Goal: Information Seeking & Learning: Compare options

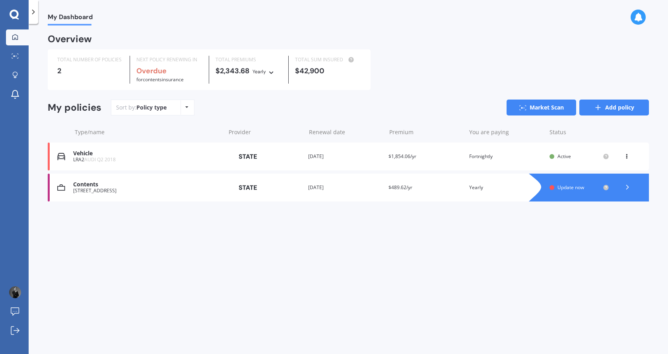
click at [614, 105] on link "Add policy" at bounding box center [615, 107] width 70 height 16
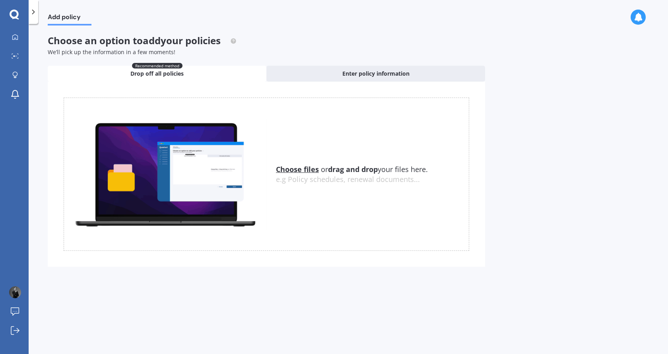
click at [370, 82] on div "Uploading Choose files or drag and drop your files here. Choose files or photos…" at bounding box center [267, 174] width 438 height 185
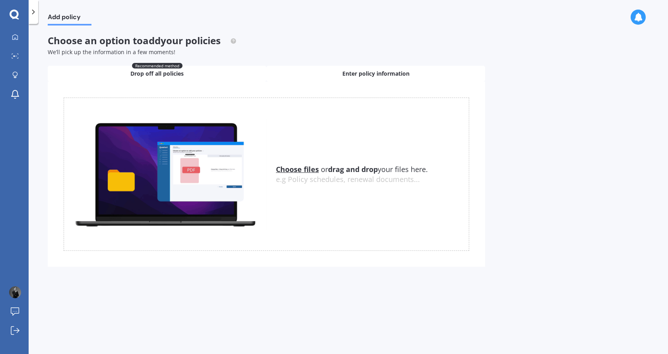
click at [367, 74] on span "Enter policy information" at bounding box center [376, 74] width 67 height 8
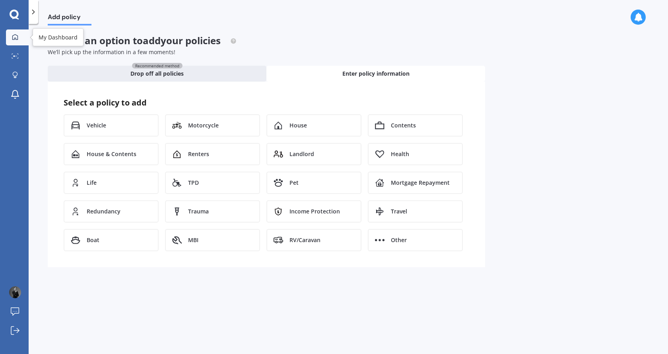
click at [19, 36] on div at bounding box center [15, 37] width 12 height 7
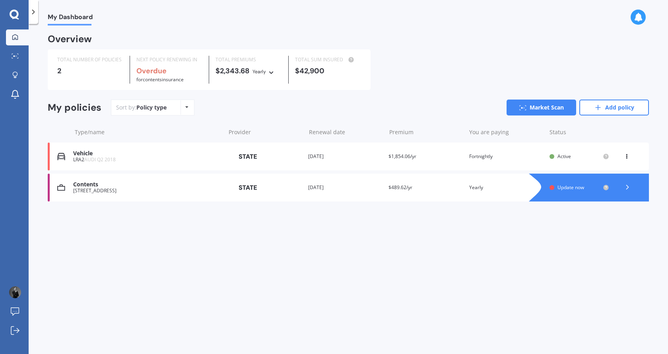
click at [579, 195] on div at bounding box center [597, 187] width 104 height 28
click at [346, 183] on div "Contents 28 West End Road, Herne Bay, Auckland 1022 Provider Renewal date 20 Ja…" at bounding box center [349, 187] width 602 height 28
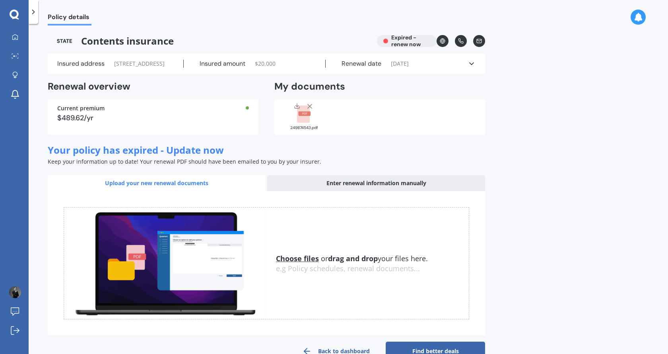
click at [409, 68] on span "20/01/2025" at bounding box center [400, 64] width 18 height 8
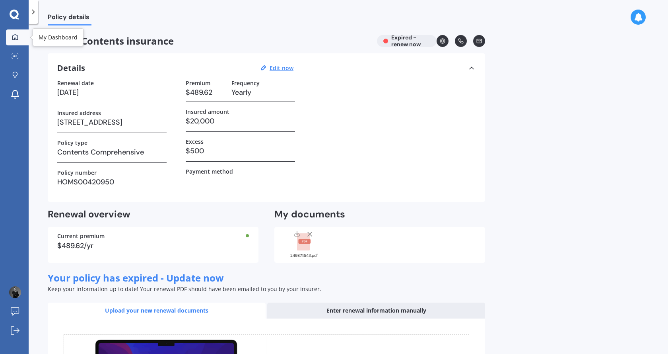
click at [9, 35] on link "My Dashboard" at bounding box center [17, 37] width 23 height 16
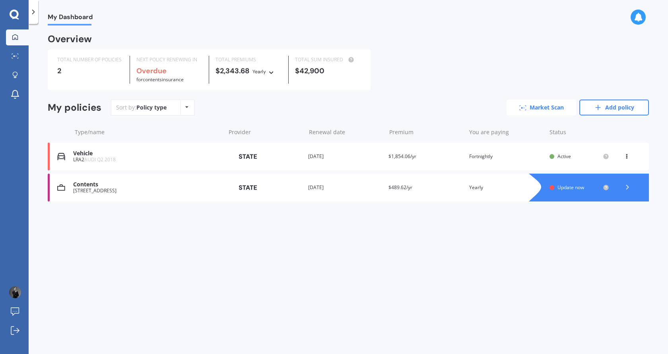
click at [541, 111] on link "Market Scan" at bounding box center [542, 107] width 70 height 16
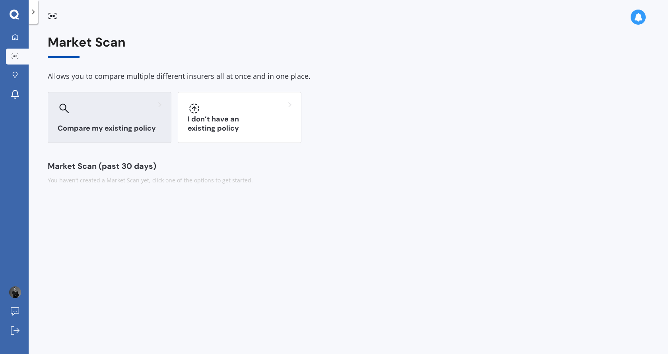
click at [131, 127] on h3 "Compare my existing policy" at bounding box center [110, 128] width 104 height 9
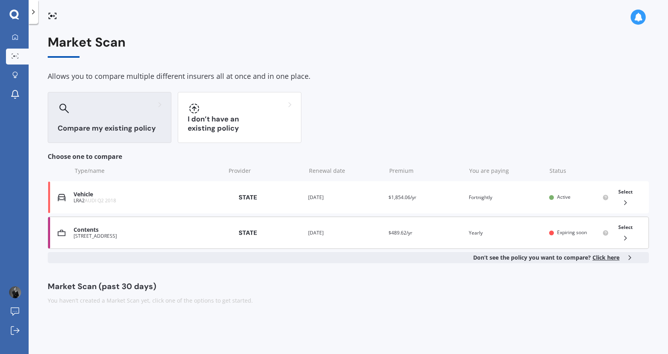
click at [312, 236] on div "Renewal date 20 Jan 2025" at bounding box center [345, 233] width 74 height 8
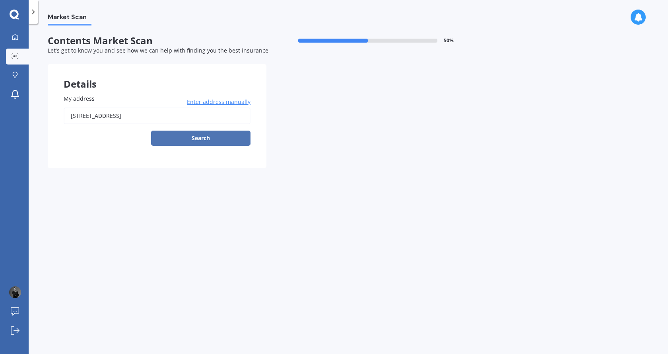
click at [217, 135] on button "Search" at bounding box center [200, 138] width 99 height 15
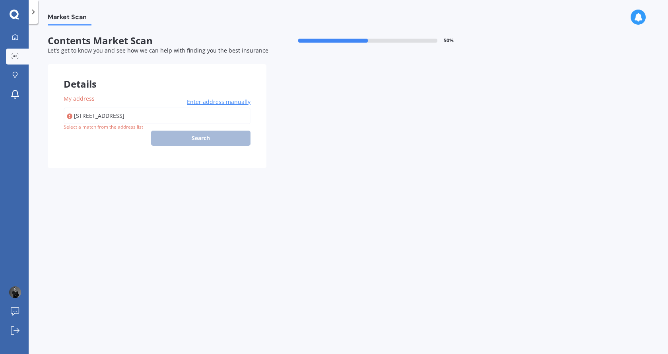
type input "28 West End Road, Herne Bay, Auckland 1022"
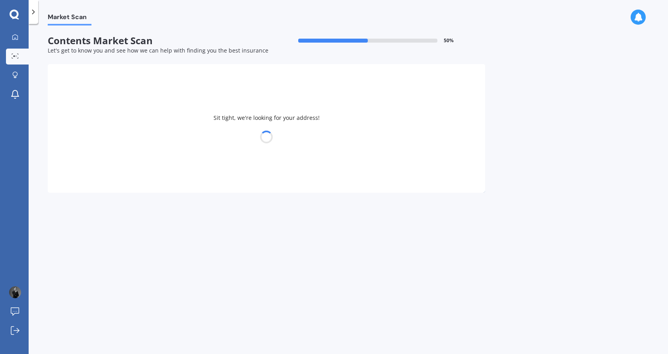
select select "17"
select select "12"
select select "1996"
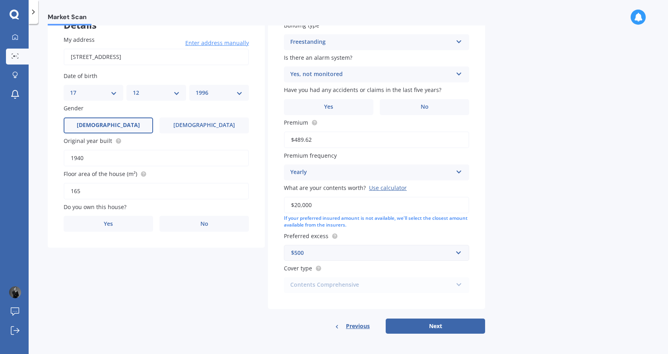
scroll to position [59, 0]
click at [433, 327] on button "Next" at bounding box center [435, 325] width 99 height 15
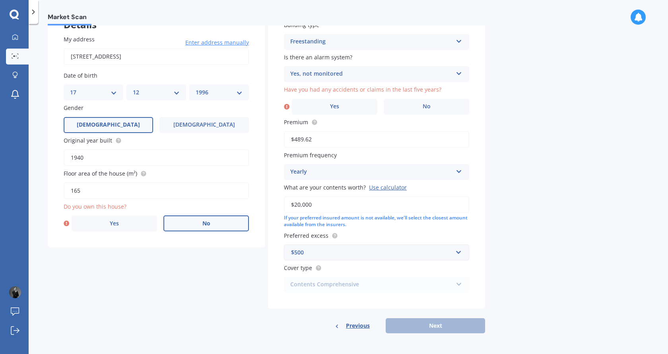
click at [207, 222] on span "No" at bounding box center [207, 223] width 8 height 7
click at [0, 0] on input "No" at bounding box center [0, 0] width 0 height 0
click at [447, 107] on label "No" at bounding box center [427, 107] width 86 height 16
click at [0, 0] on input "No" at bounding box center [0, 0] width 0 height 0
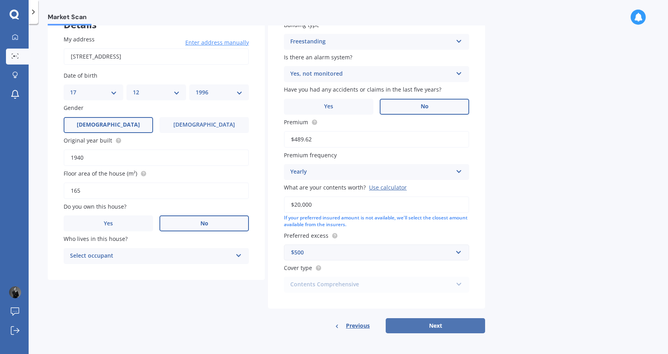
click at [422, 325] on button "Next" at bounding box center [435, 325] width 99 height 15
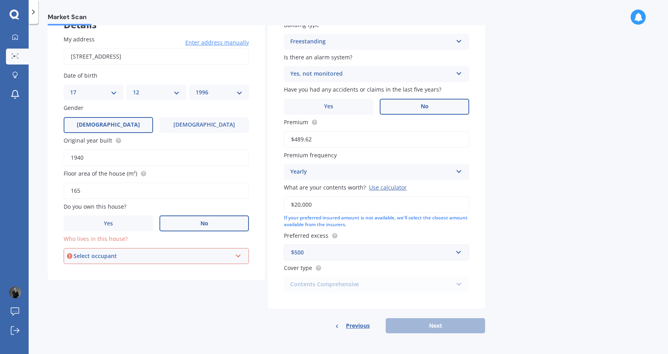
click at [188, 259] on div "Select occupant" at bounding box center [153, 255] width 158 height 9
click at [180, 267] on div "Tenant" at bounding box center [156, 271] width 184 height 14
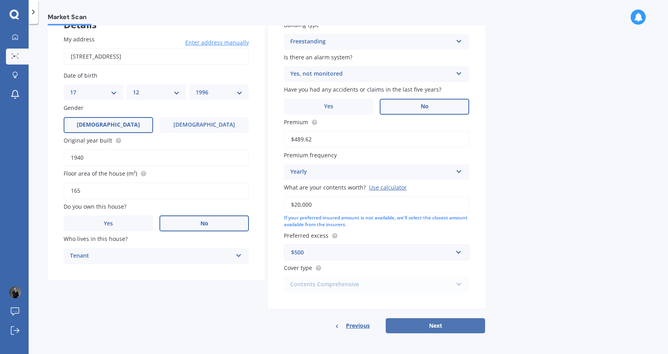
click at [418, 325] on button "Next" at bounding box center [435, 325] width 99 height 15
select select "17"
select select "12"
select select "1996"
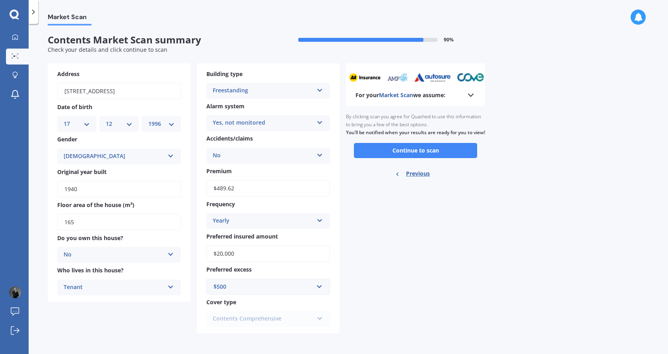
scroll to position [0, 0]
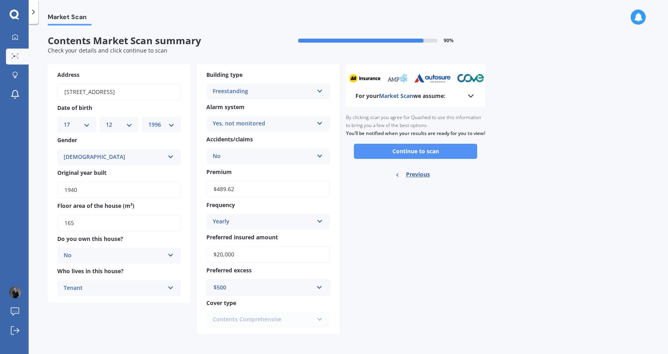
click at [425, 159] on button "Continue to scan" at bounding box center [415, 151] width 123 height 15
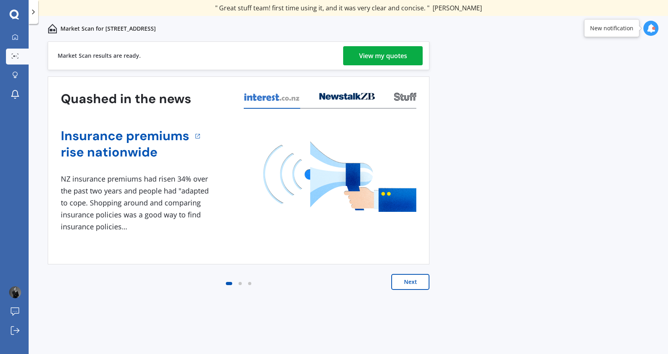
click at [390, 55] on div "View my quotes" at bounding box center [383, 55] width 48 height 19
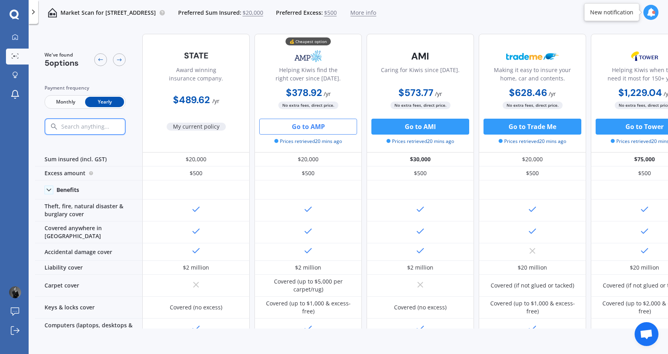
click at [312, 128] on button "Go to AMP" at bounding box center [308, 127] width 98 height 16
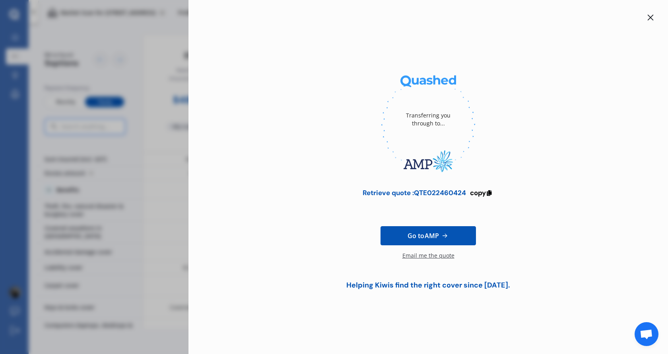
click at [647, 17] on div at bounding box center [428, 18] width 454 height 10
click at [648, 16] on icon at bounding box center [651, 17] width 6 height 6
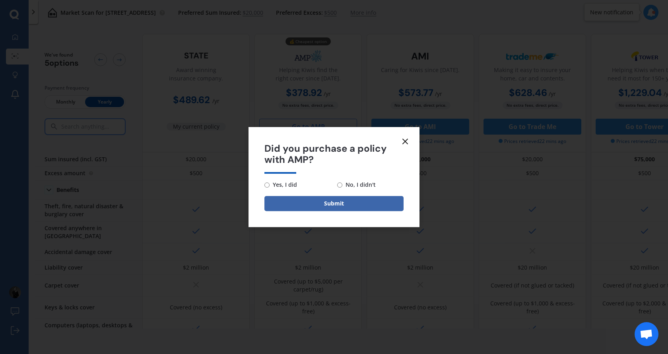
click at [407, 136] on icon at bounding box center [406, 141] width 10 height 10
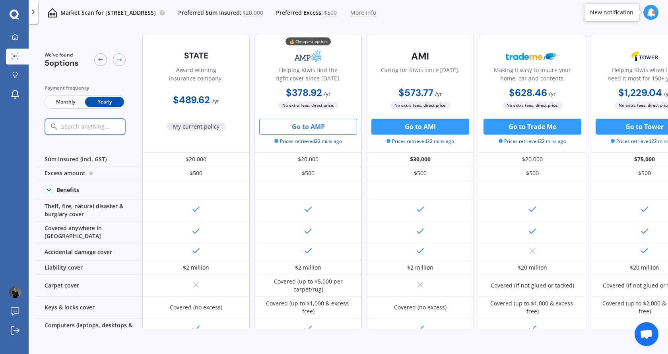
click at [67, 101] on span "Monthly" at bounding box center [65, 102] width 39 height 10
